Goal: Answer question/provide support: Share knowledge or assist other users

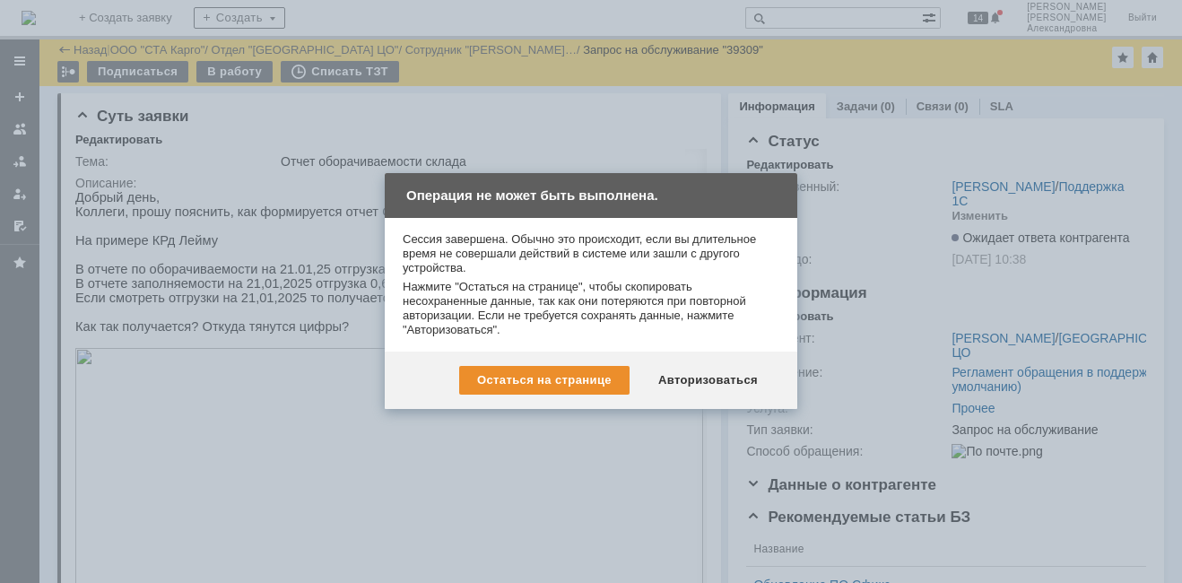
scroll to position [806, 0]
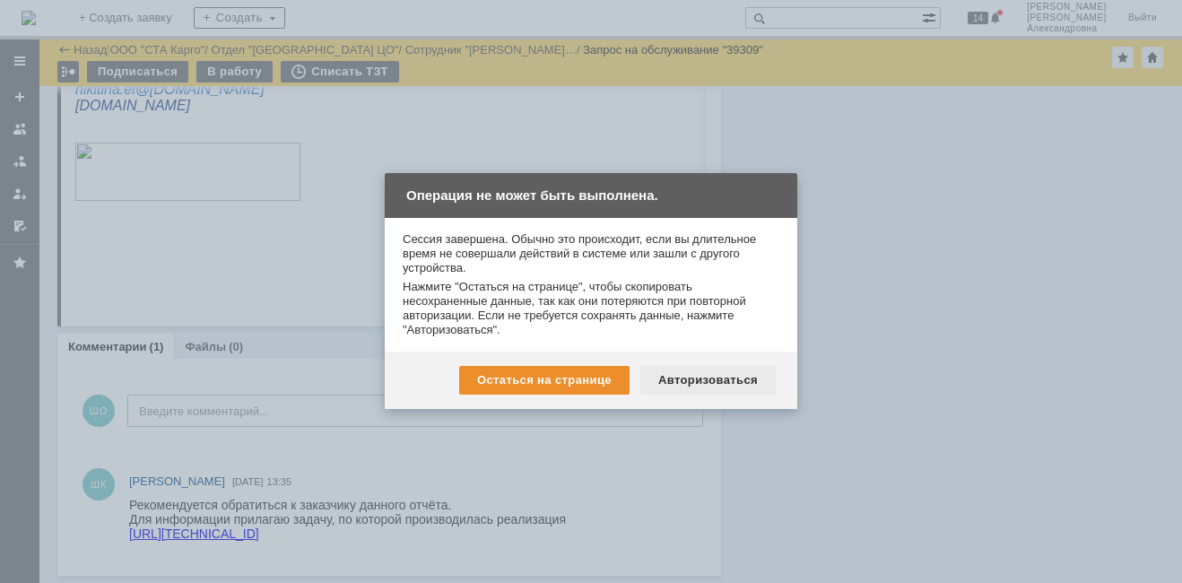
click at [710, 374] on div "Авторизоваться" at bounding box center [707, 380] width 135 height 29
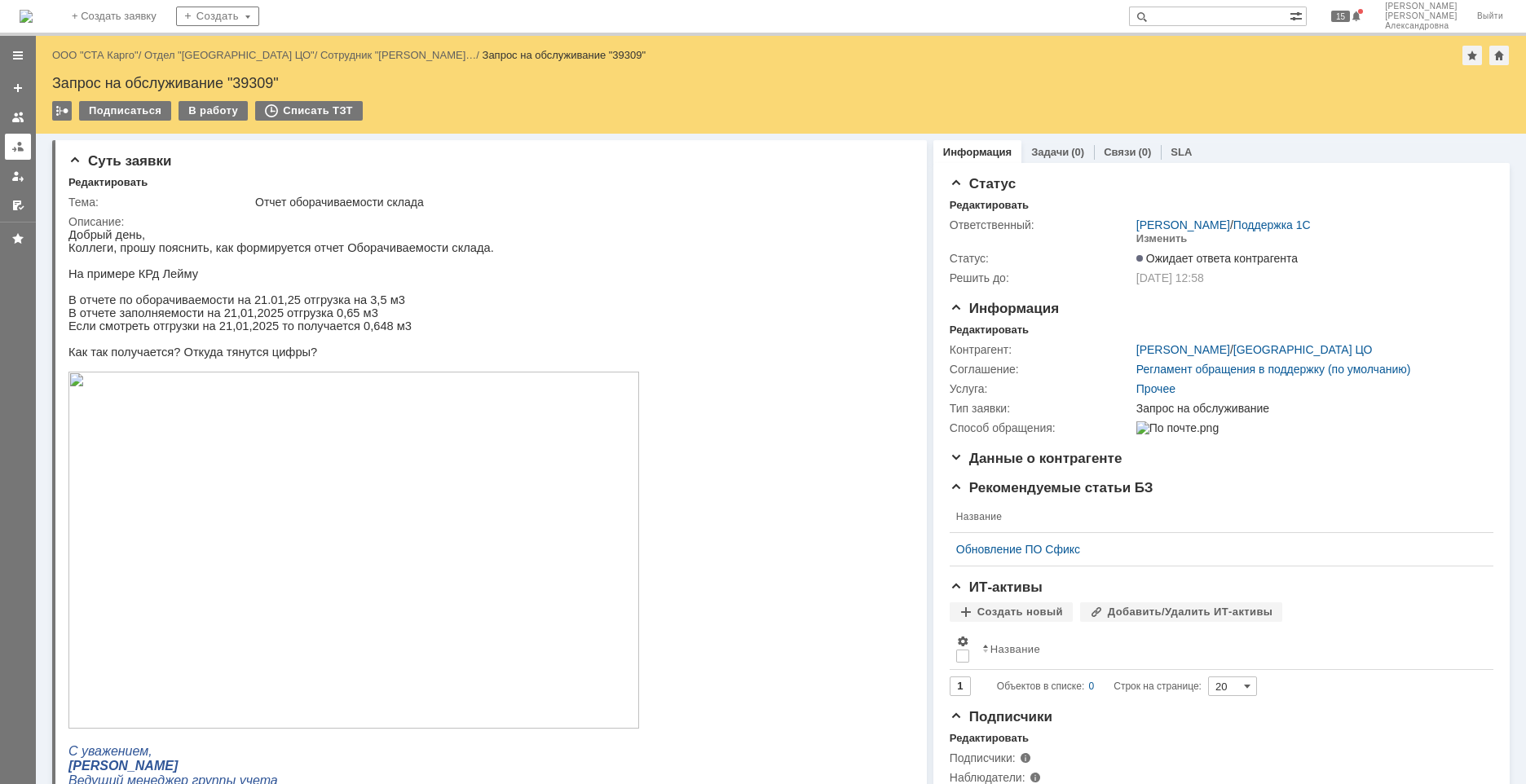
click at [16, 144] on div at bounding box center [18, 146] width 13 height 13
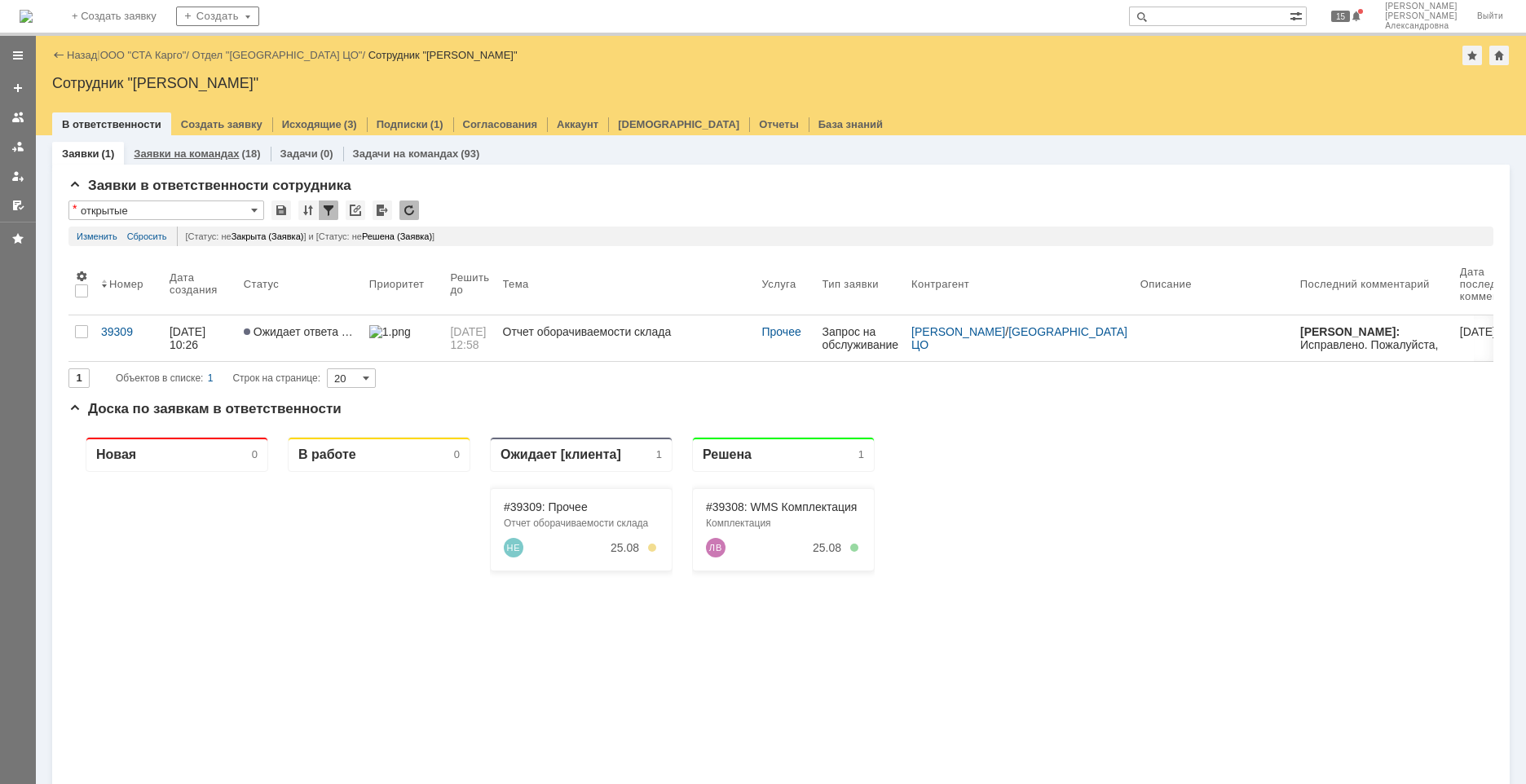
click at [154, 153] on link "Заявки на командах" at bounding box center [186, 153] width 105 height 12
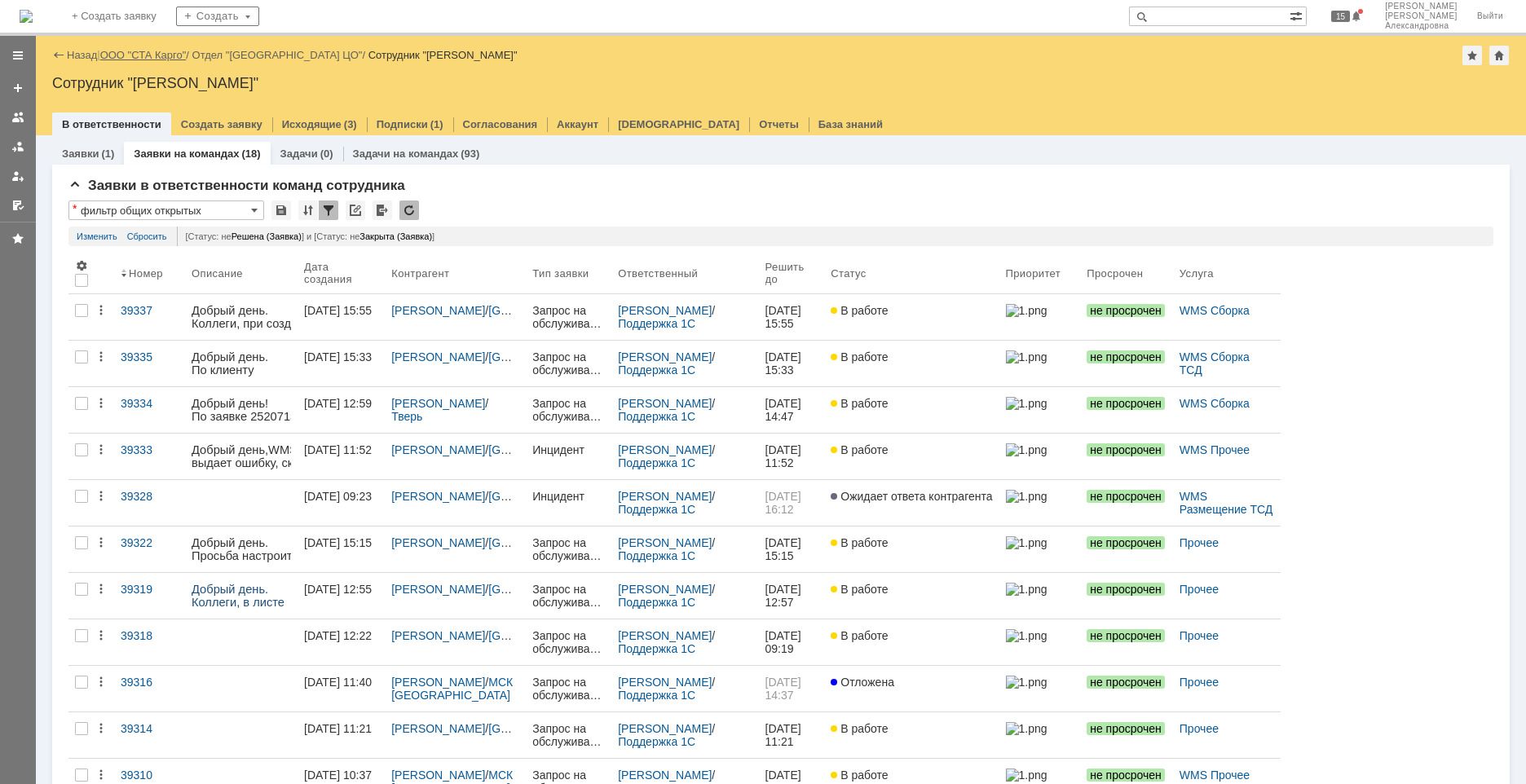
click at [137, 57] on link "ООО "СТА Карго"" at bounding box center [143, 55] width 86 height 12
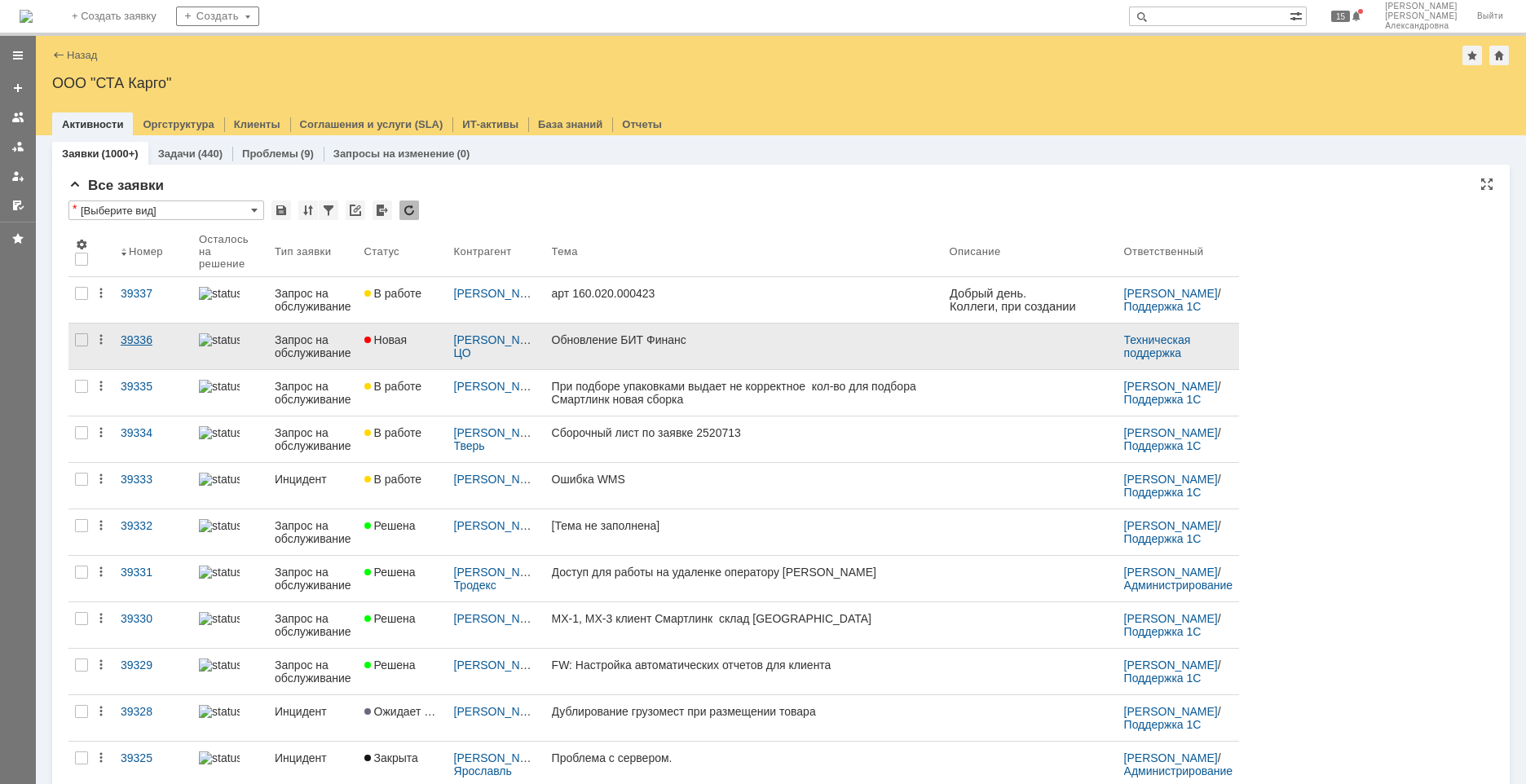
click at [170, 348] on link "39336" at bounding box center [154, 346] width 78 height 45
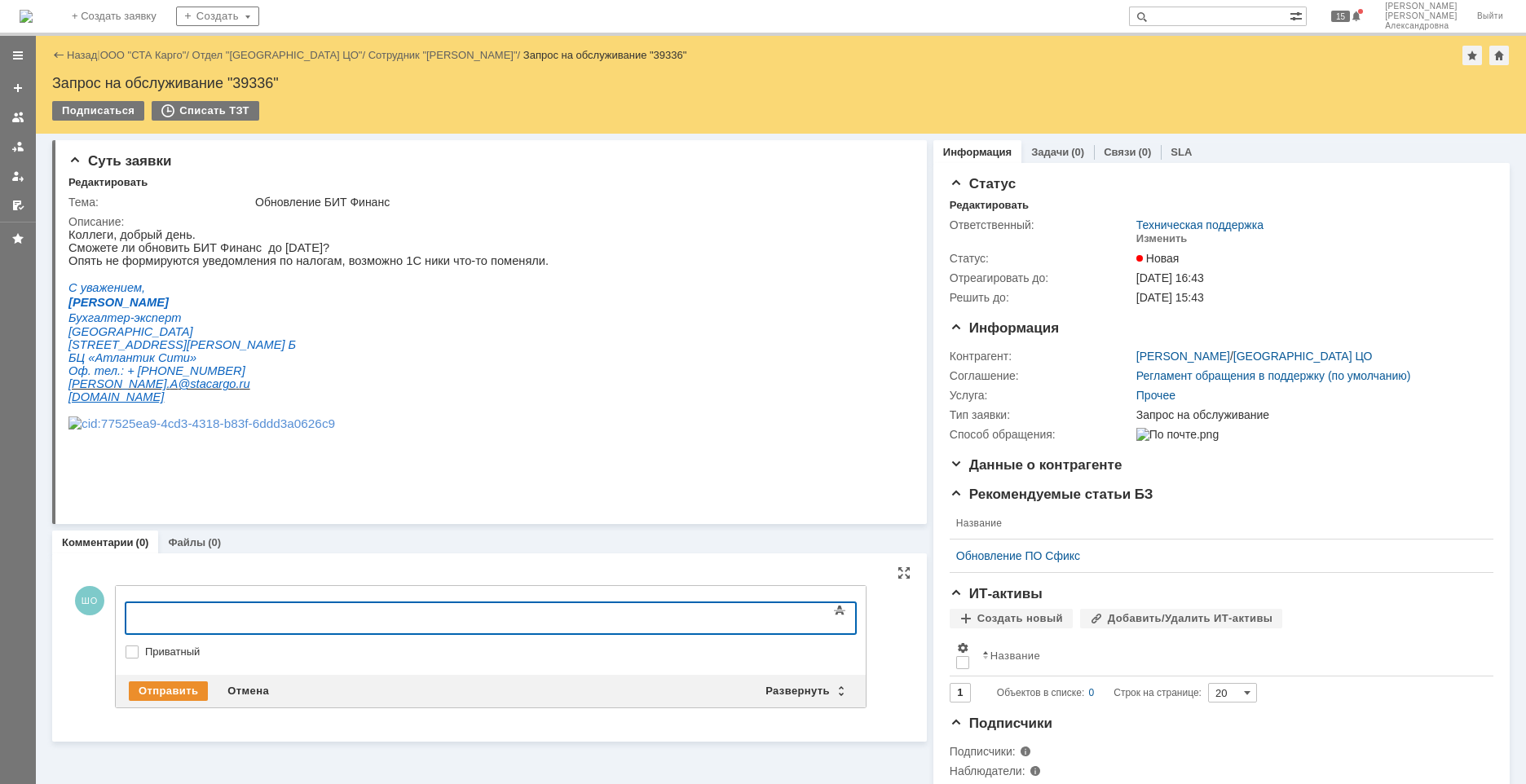
click at [219, 529] on div at bounding box center [258, 616] width 232 height 13
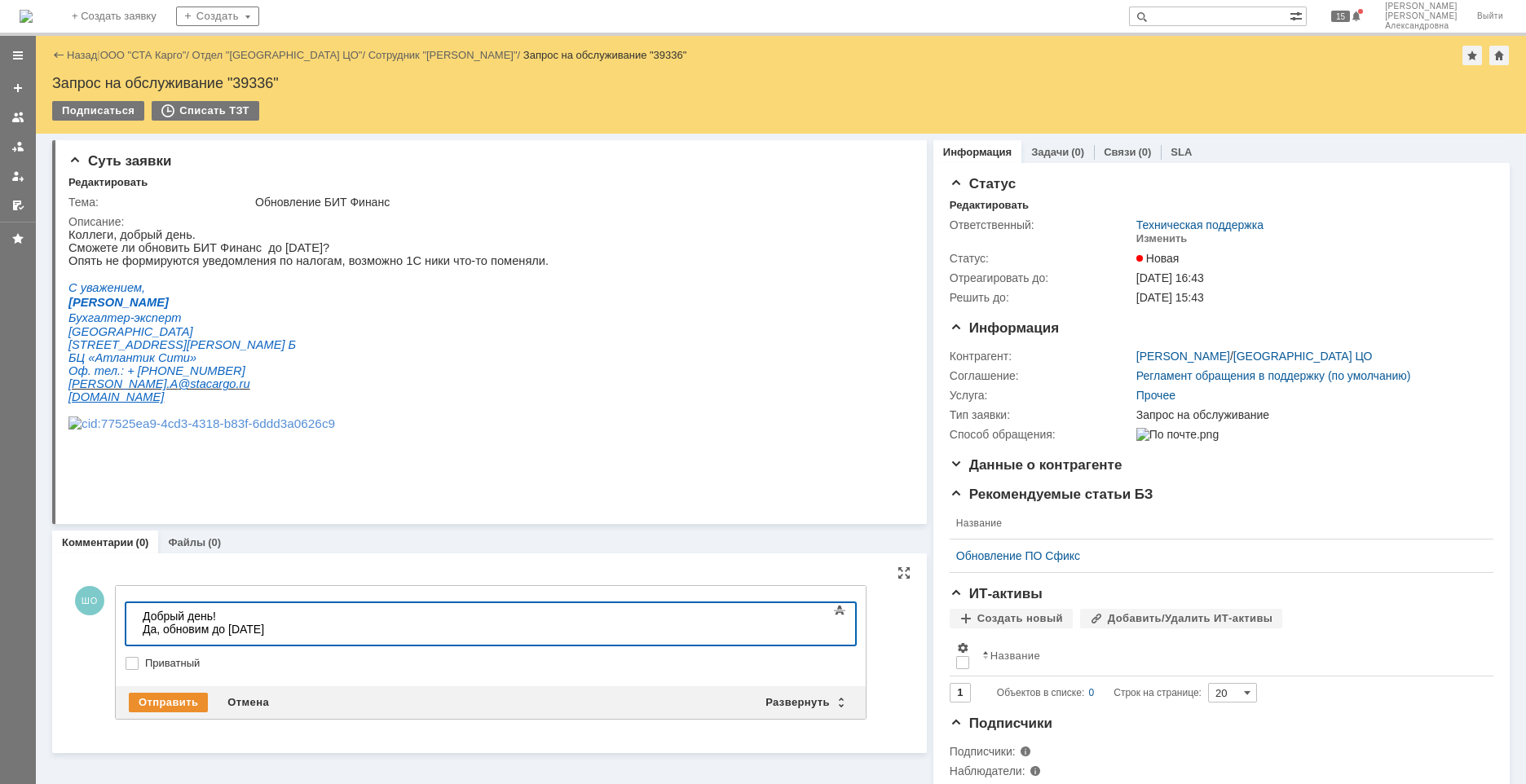
click at [219, 529] on div "Добрый день!" at bounding box center [258, 616] width 232 height 13
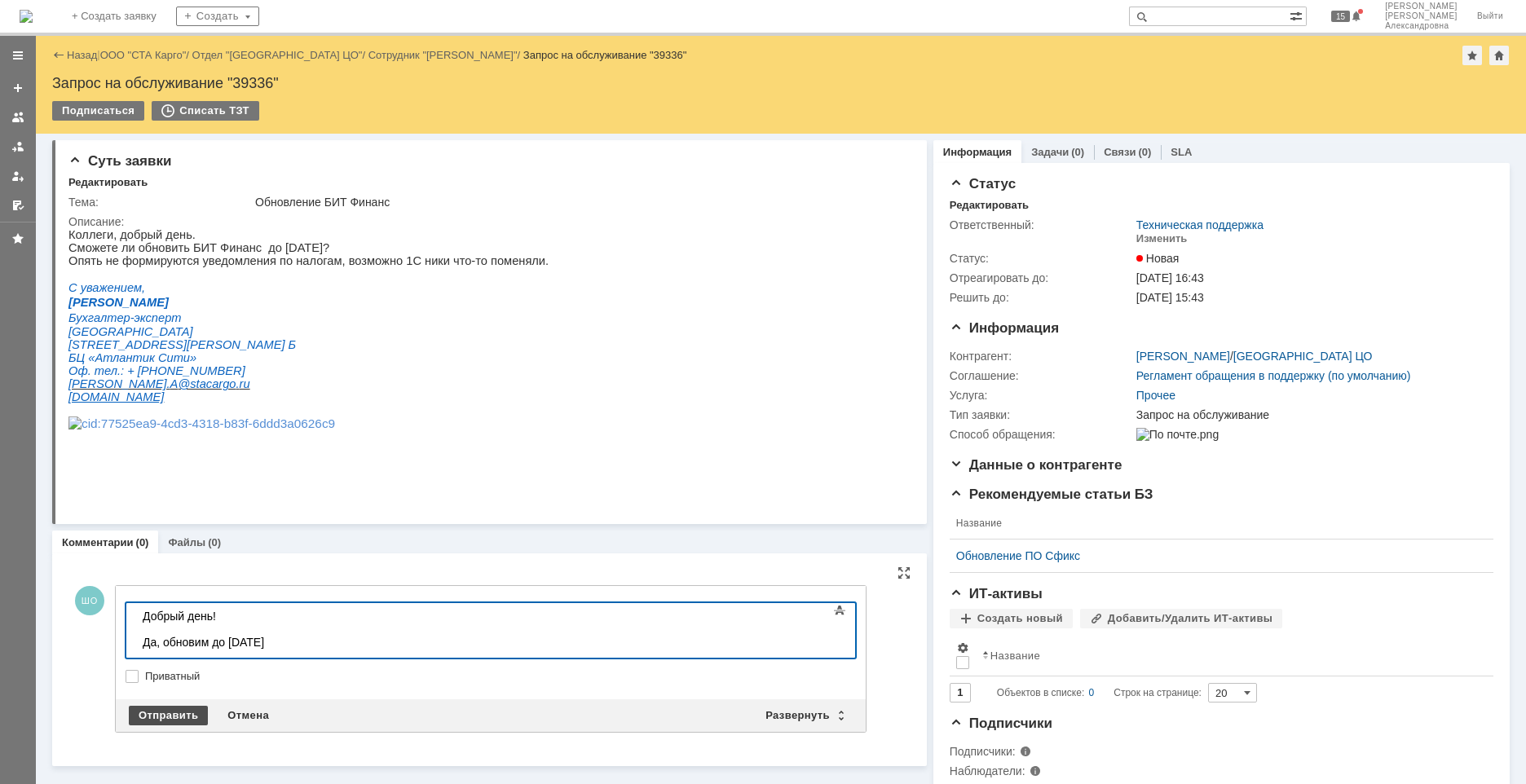
click at [190, 529] on div "Отправить" at bounding box center [168, 716] width 79 height 20
